Goal: Navigation & Orientation: Find specific page/section

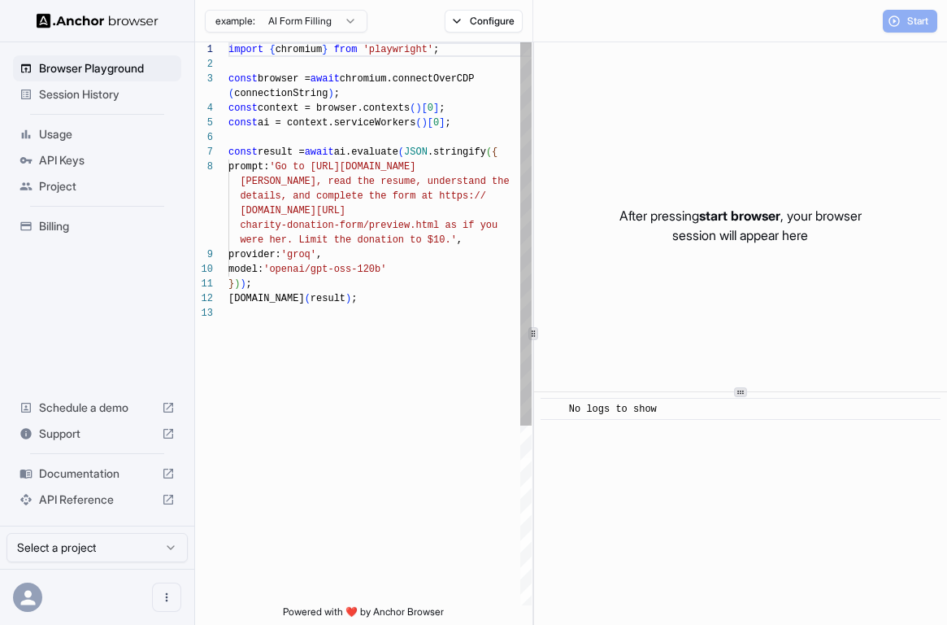
scroll to position [102, 0]
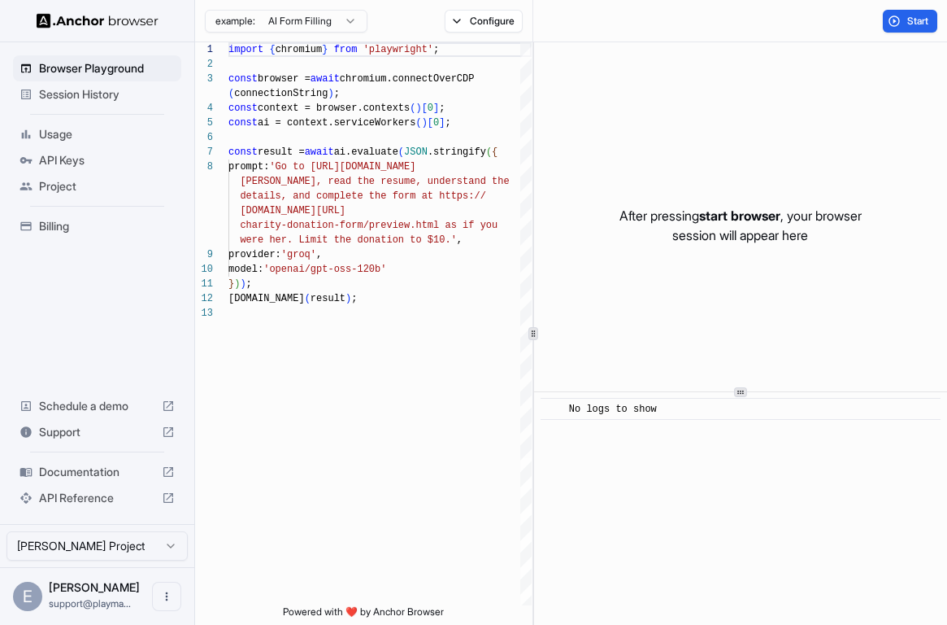
click at [112, 98] on span "Session History" at bounding box center [107, 94] width 136 height 16
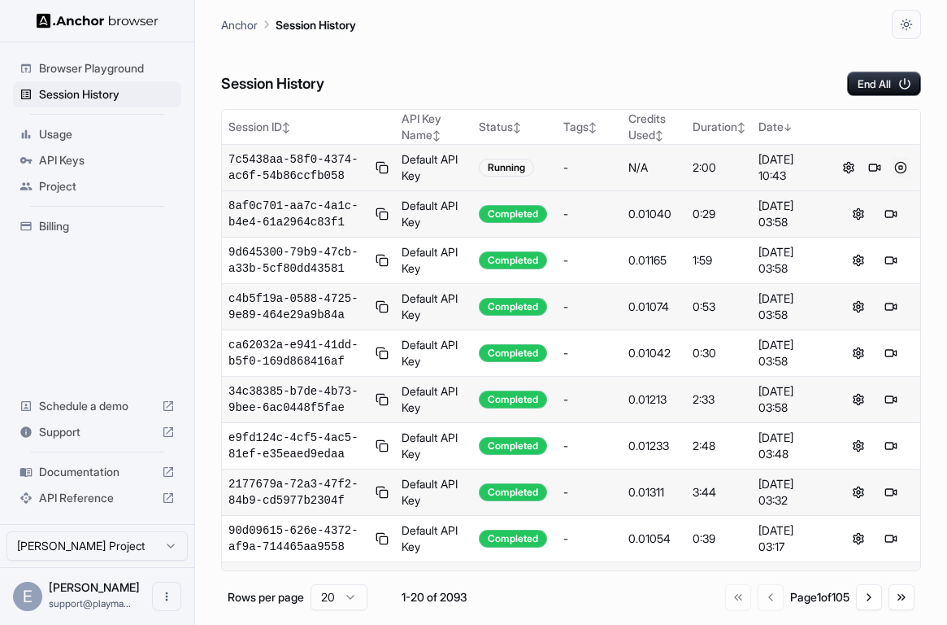
click at [897, 175] on button at bounding box center [901, 168] width 20 height 20
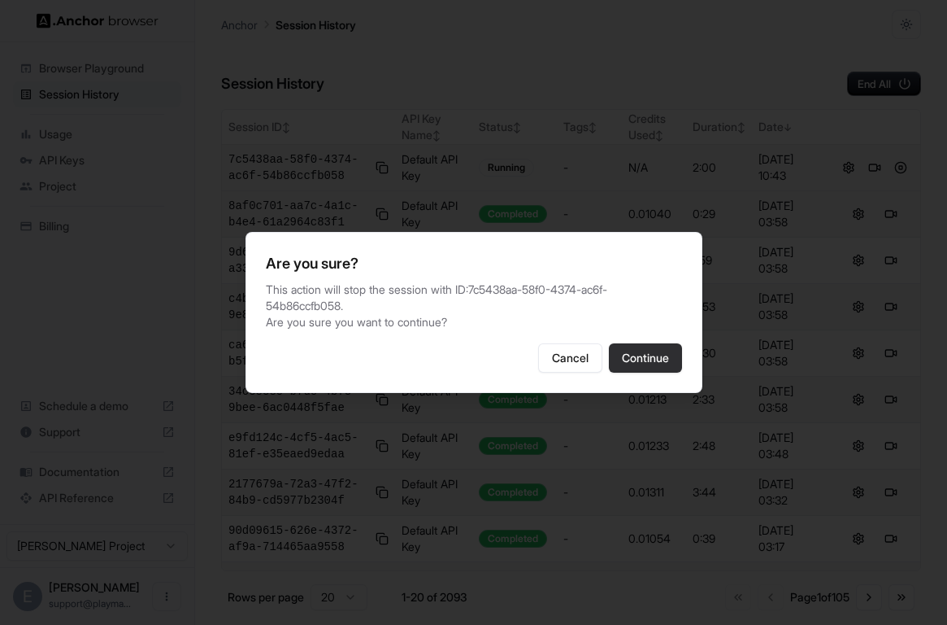
click at [670, 356] on button "Continue" at bounding box center [645, 357] width 73 height 29
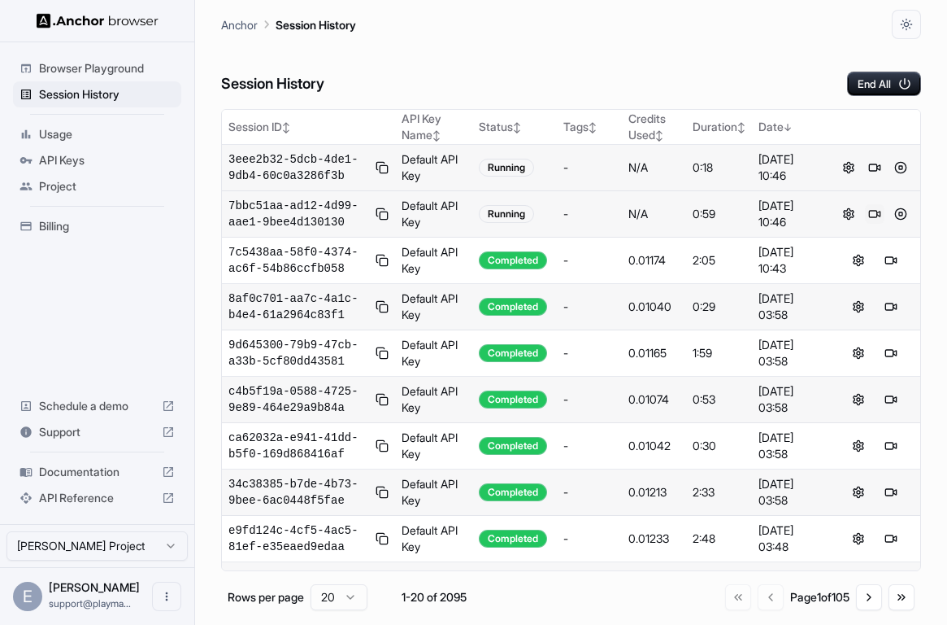
click at [866, 224] on button at bounding box center [875, 214] width 20 height 20
click at [906, 224] on button at bounding box center [901, 214] width 20 height 20
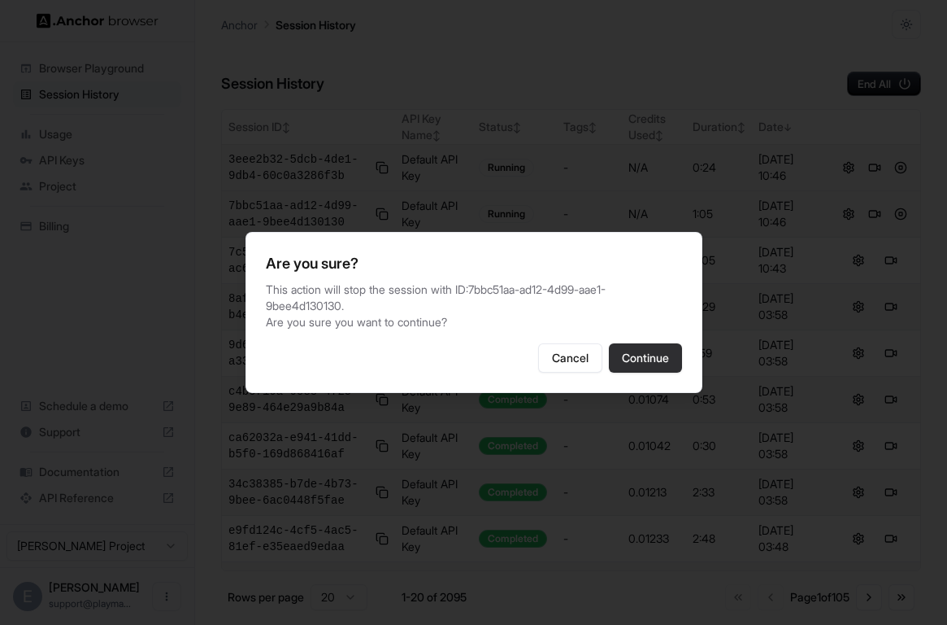
click at [638, 345] on button "Continue" at bounding box center [645, 357] width 73 height 29
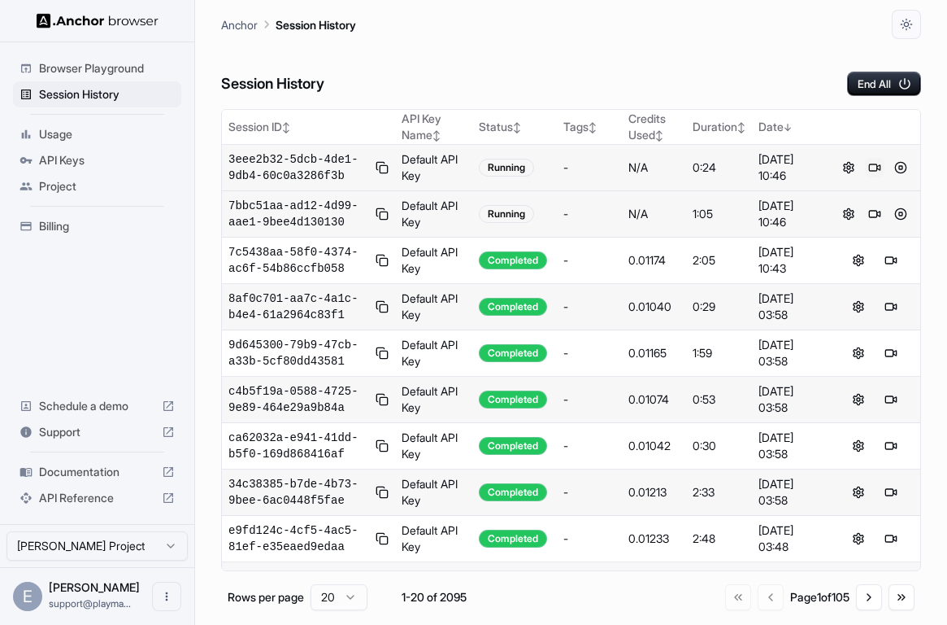
click at [873, 176] on button at bounding box center [875, 168] width 20 height 20
click at [904, 174] on button at bounding box center [901, 168] width 20 height 20
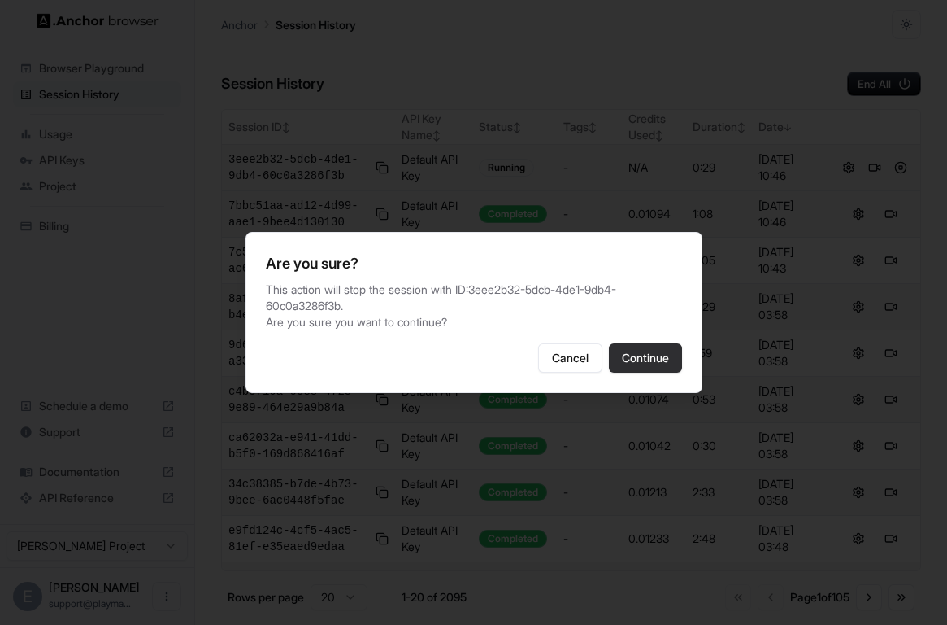
click at [664, 348] on button "Continue" at bounding box center [645, 357] width 73 height 29
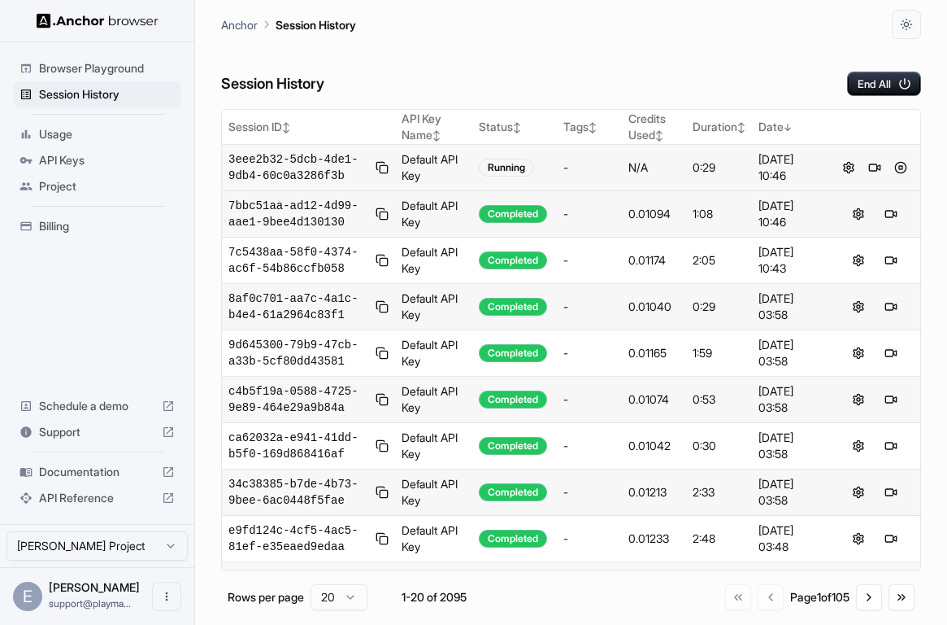
click at [641, 46] on div "Session History End All" at bounding box center [571, 67] width 700 height 57
